Goal: Task Accomplishment & Management: Manage account settings

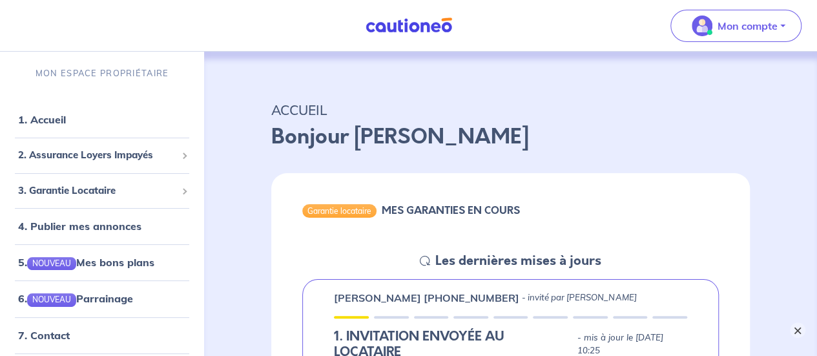
click at [793, 330] on button "×" at bounding box center [797, 329] width 15 height 15
click at [123, 154] on span "2. Assurance Loyers Impayés" at bounding box center [97, 155] width 158 height 15
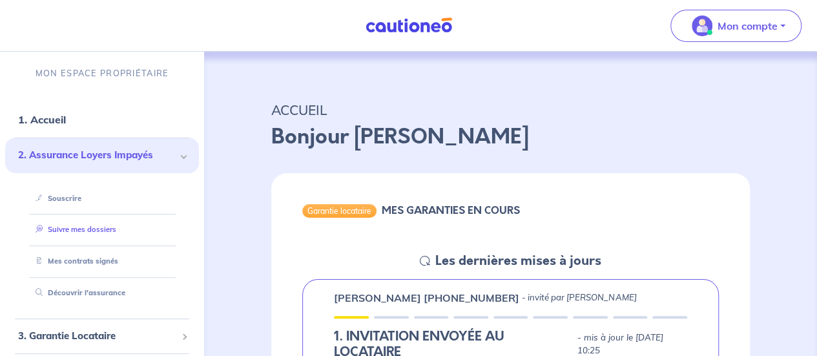
click at [100, 228] on link "Suivre mes dossiers" at bounding box center [73, 229] width 86 height 9
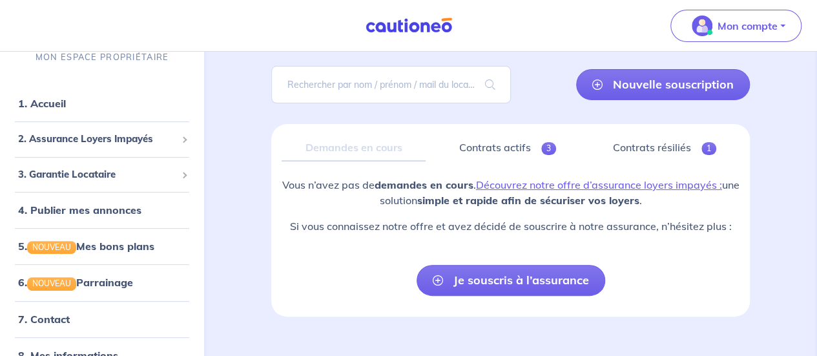
scroll to position [97, 0]
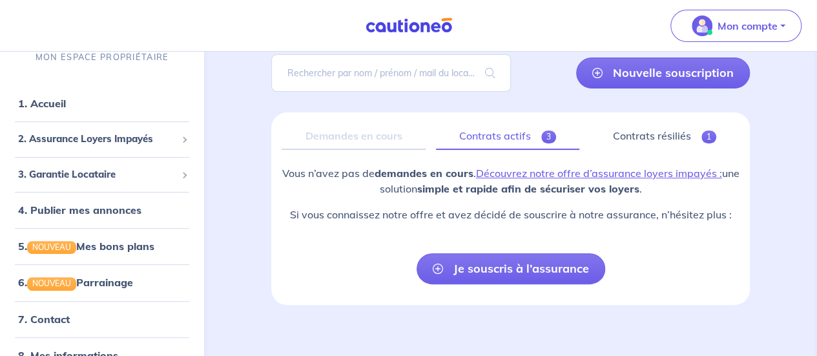
click at [492, 137] on link "Contrats actifs 3" at bounding box center [507, 136] width 143 height 27
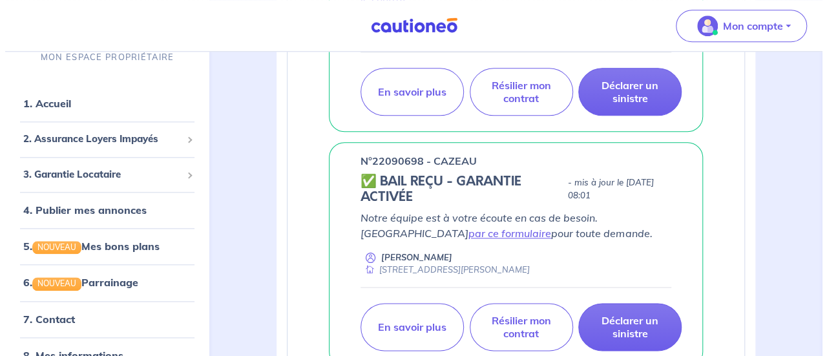
scroll to position [677, 0]
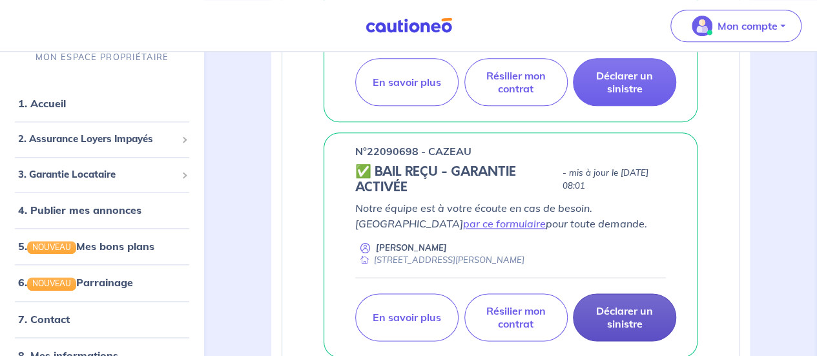
click at [602, 304] on p "Déclarer un sinistre" at bounding box center [624, 317] width 71 height 26
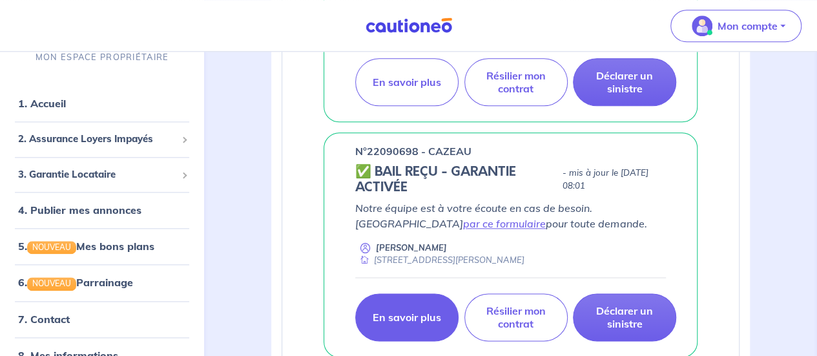
click at [413, 311] on p "En savoir plus" at bounding box center [407, 317] width 68 height 13
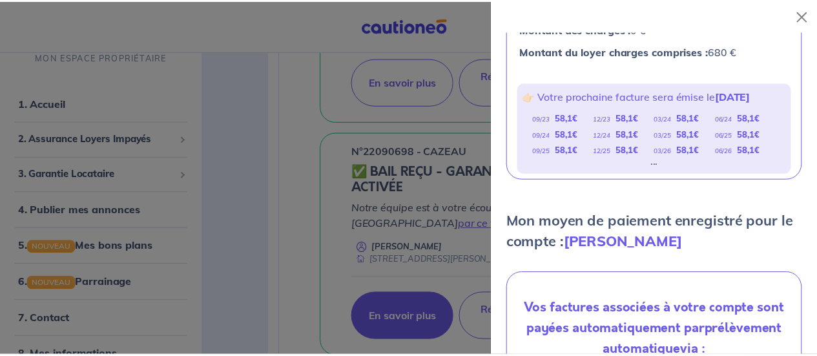
scroll to position [0, 0]
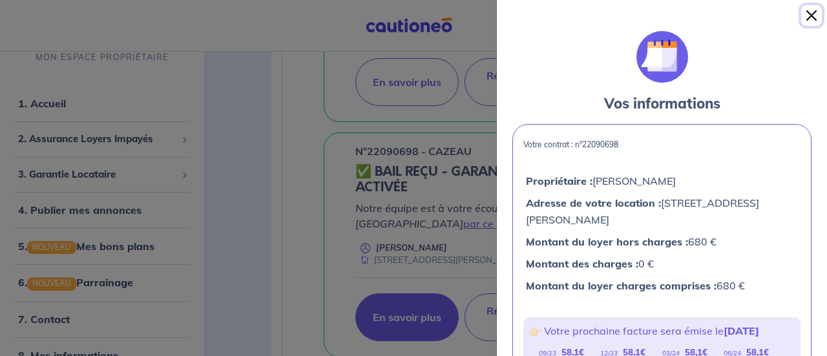
click at [807, 16] on button "Close" at bounding box center [811, 15] width 21 height 21
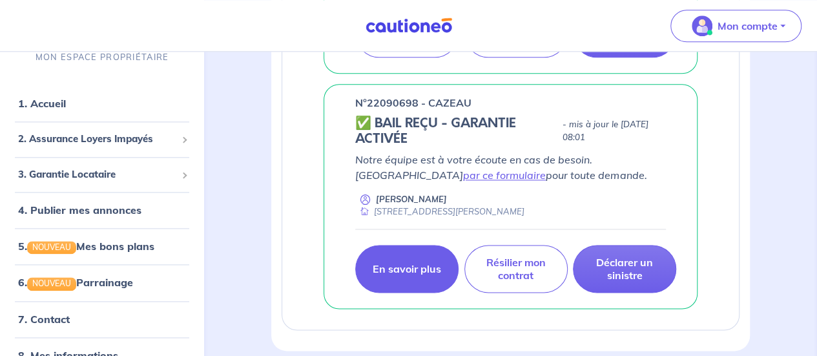
scroll to position [777, 0]
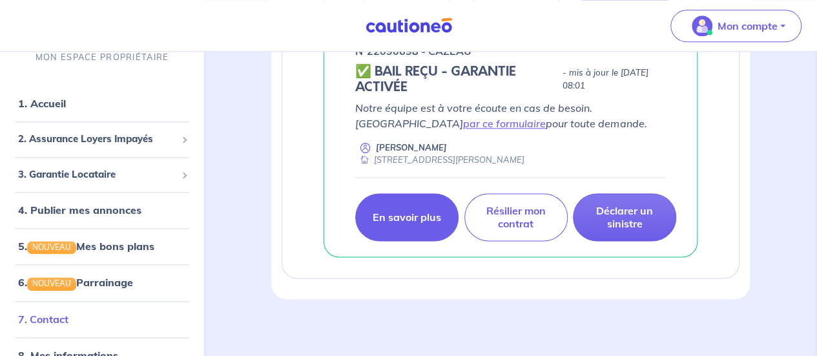
click at [62, 321] on link "7. Contact" at bounding box center [43, 319] width 50 height 13
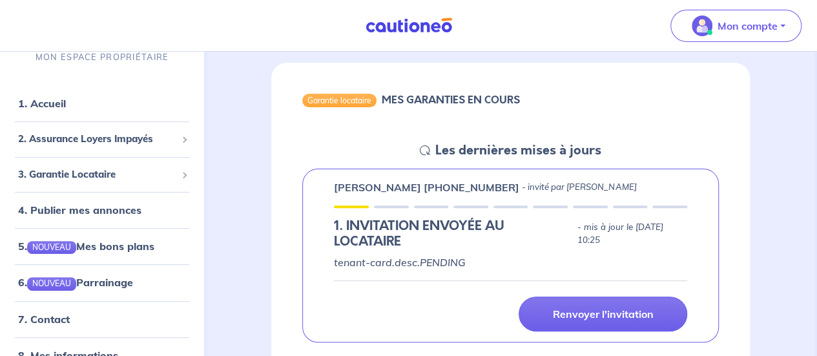
scroll to position [129, 0]
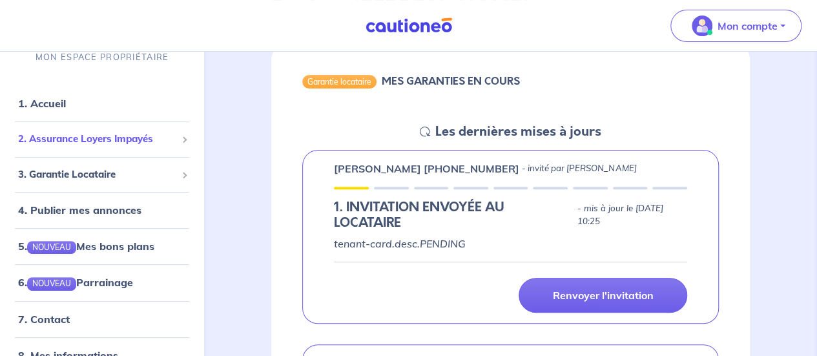
click at [123, 139] on span "2. Assurance Loyers Impayés" at bounding box center [97, 139] width 158 height 15
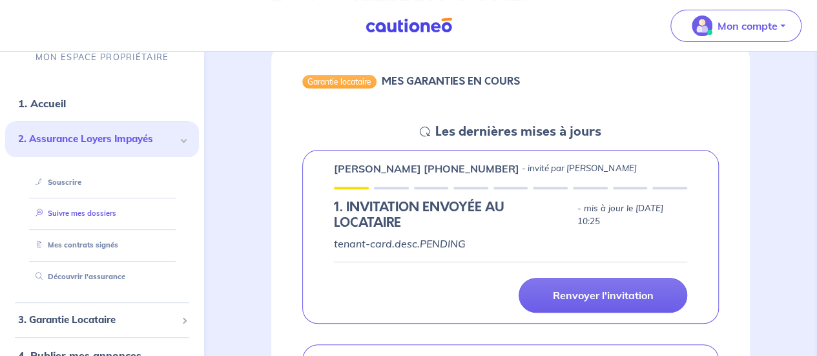
click at [107, 218] on link "Suivre mes dossiers" at bounding box center [73, 213] width 86 height 9
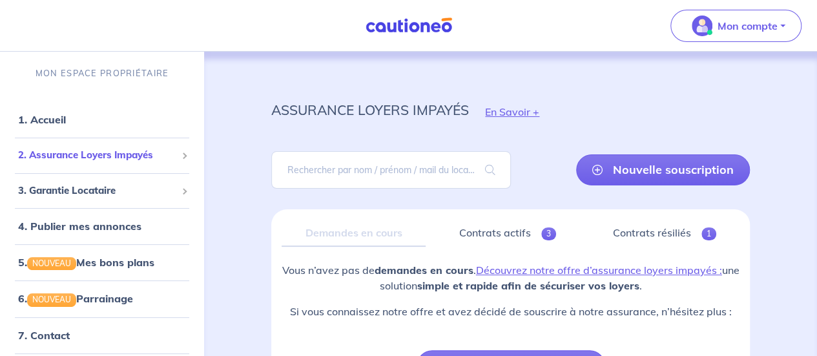
click at [88, 156] on span "2. Assurance Loyers Impayés" at bounding box center [97, 155] width 158 height 15
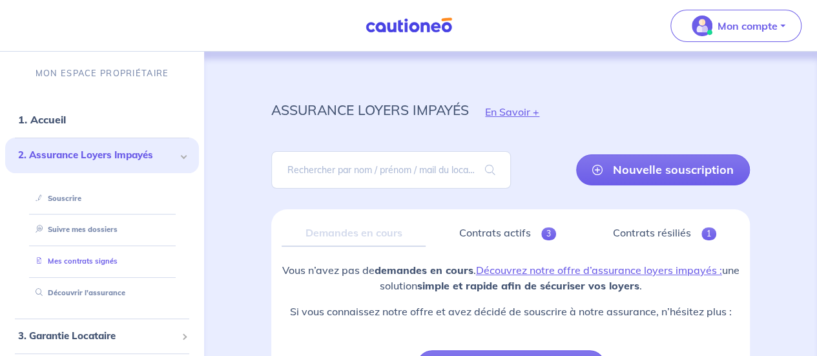
click at [81, 258] on link "Mes contrats signés" at bounding box center [73, 260] width 87 height 9
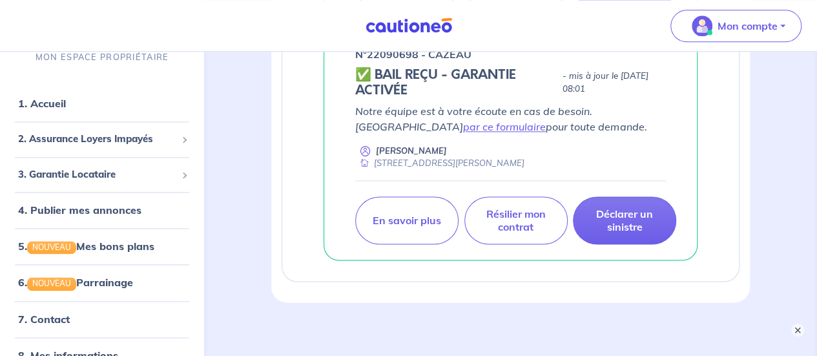
scroll to position [777, 0]
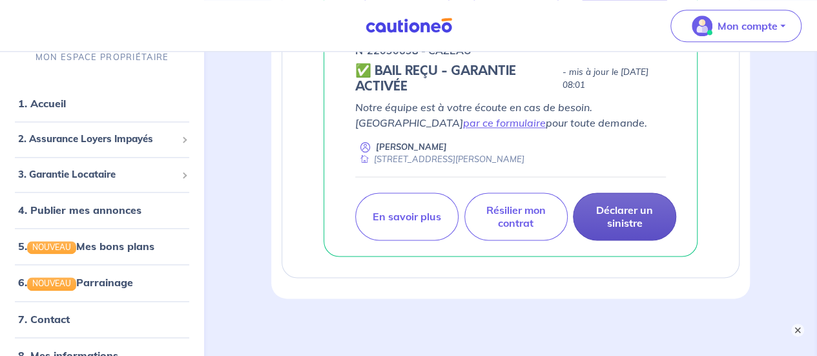
click at [628, 215] on p "Déclarer un sinistre" at bounding box center [624, 216] width 71 height 26
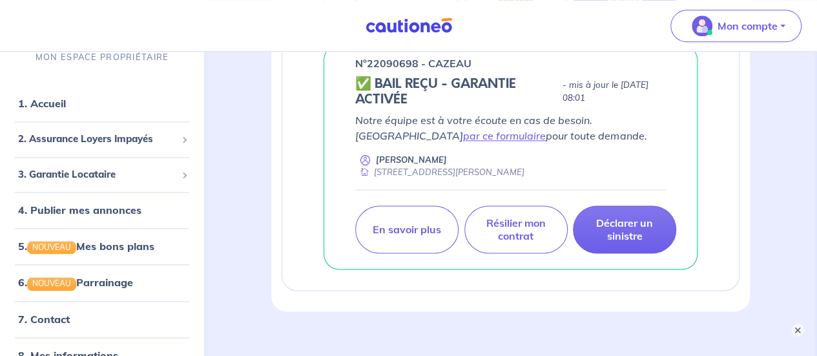
scroll to position [761, 0]
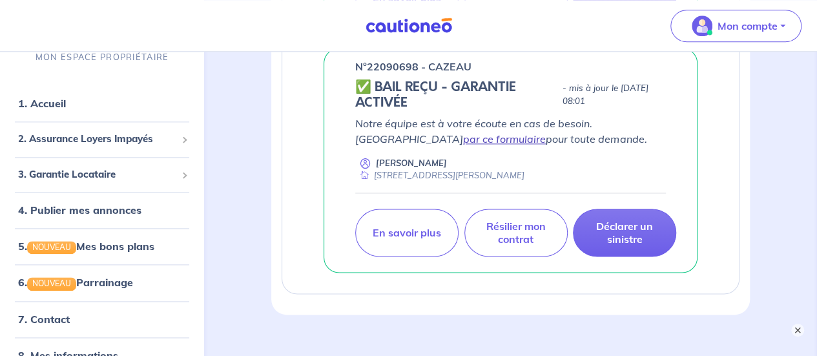
click at [463, 136] on link "par ce formulaire" at bounding box center [504, 138] width 83 height 13
